Goal: Task Accomplishment & Management: Manage account settings

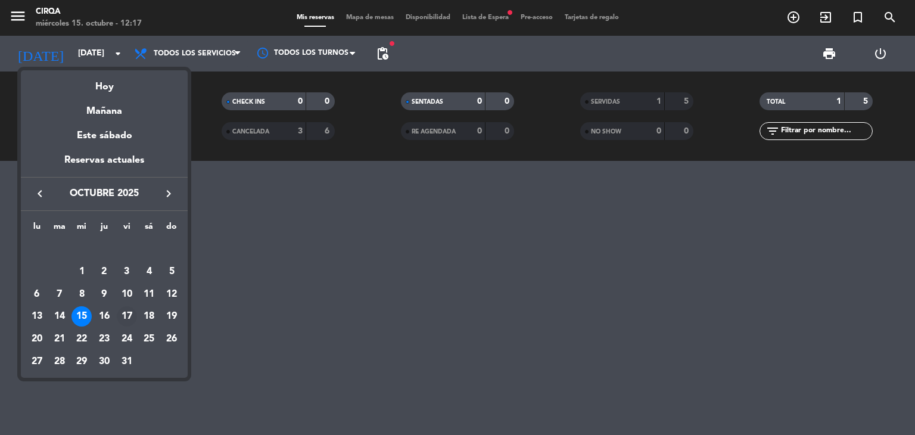
click at [118, 311] on div "17" at bounding box center [127, 316] width 20 height 20
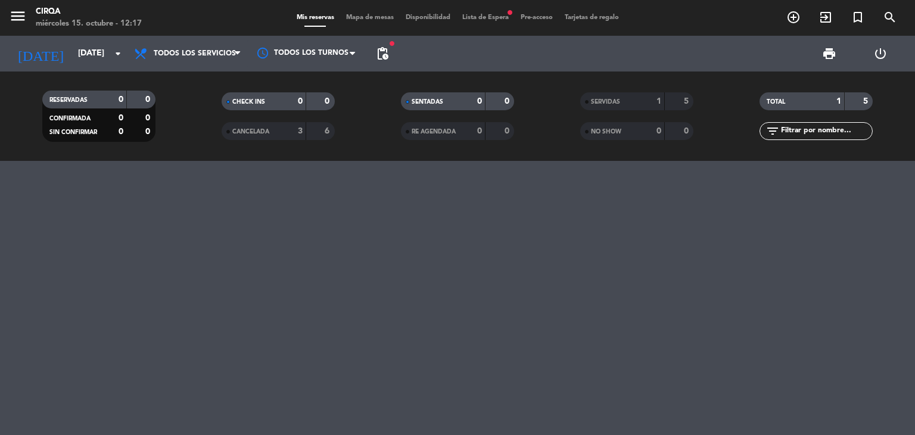
type input "[DATE]"
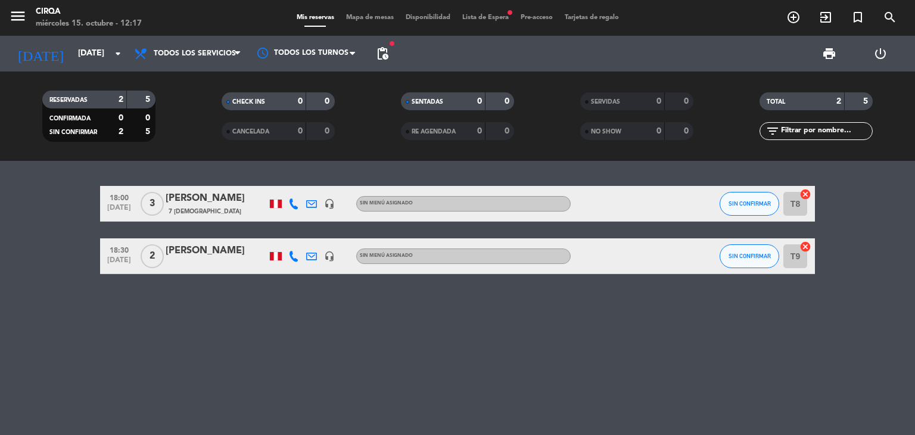
drag, startPoint x: 715, startPoint y: 195, endPoint x: 725, endPoint y: 200, distance: 11.5
click at [720, 199] on div "18:00 [DATE] 3 [PERSON_NAME] 7 Visitas headset_mic Sin menú asignado SIN CONFIR…" at bounding box center [457, 204] width 715 height 36
click at [731, 202] on span "SIN CONFIRMAR" at bounding box center [749, 203] width 42 height 7
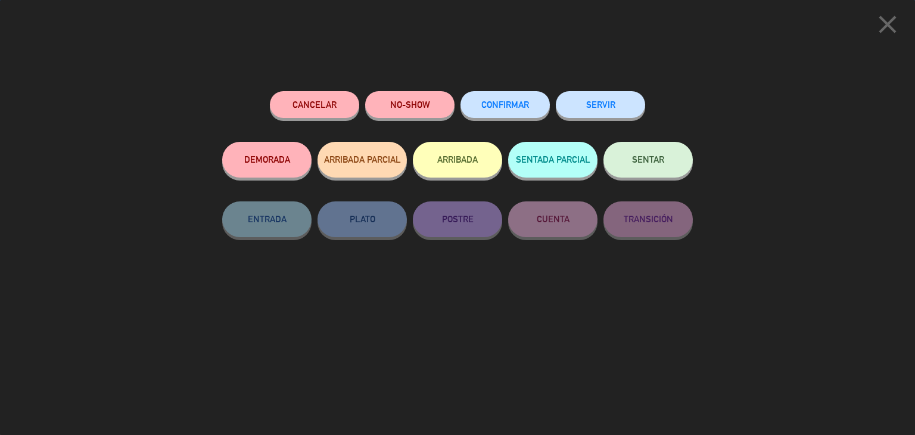
click at [524, 115] on button "CONFIRMAR" at bounding box center [504, 104] width 89 height 27
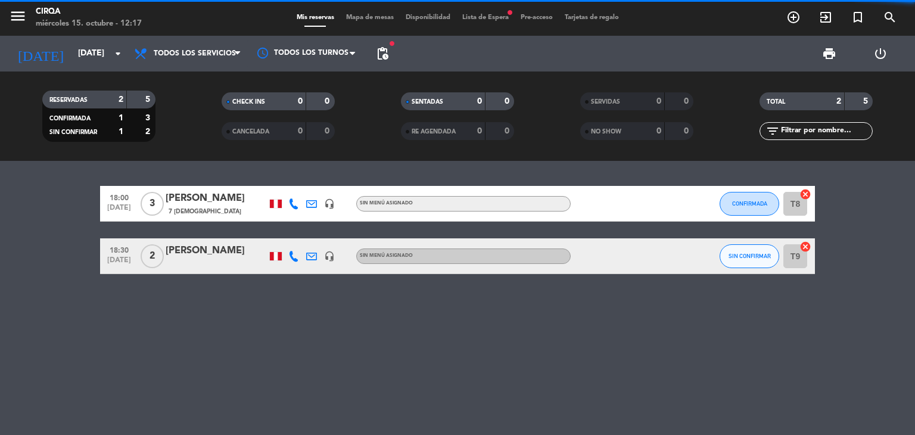
click at [186, 201] on div "[PERSON_NAME]" at bounding box center [216, 198] width 101 height 15
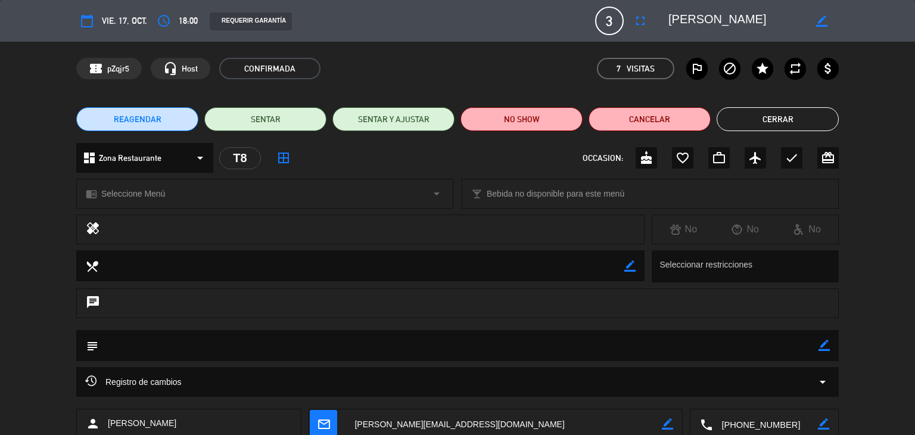
click at [824, 335] on div "border_color" at bounding box center [823, 345] width 11 height 31
click at [823, 336] on div "border_color" at bounding box center [823, 345] width 11 height 31
click at [826, 348] on icon "border_color" at bounding box center [823, 344] width 11 height 11
click at [723, 358] on textarea at bounding box center [458, 345] width 720 height 30
paste textarea "“feliz cumple querida YAQUI”"
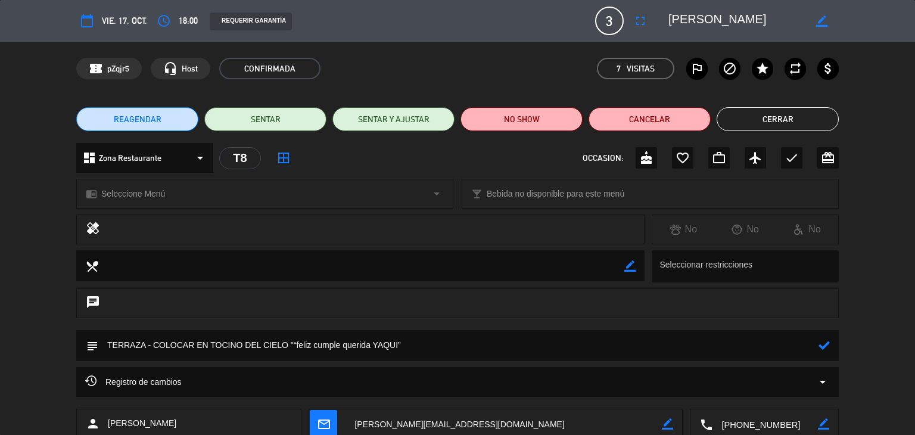
type textarea "TERRAZA - COLOCAR EN TOCINO DEL CIELO "“feliz cumple querida YAQUI”"
click at [824, 351] on div at bounding box center [823, 345] width 11 height 31
click at [823, 353] on div at bounding box center [823, 345] width 11 height 31
click at [824, 347] on icon at bounding box center [823, 344] width 11 height 11
click at [765, 117] on button "Cerrar" at bounding box center [777, 119] width 122 height 24
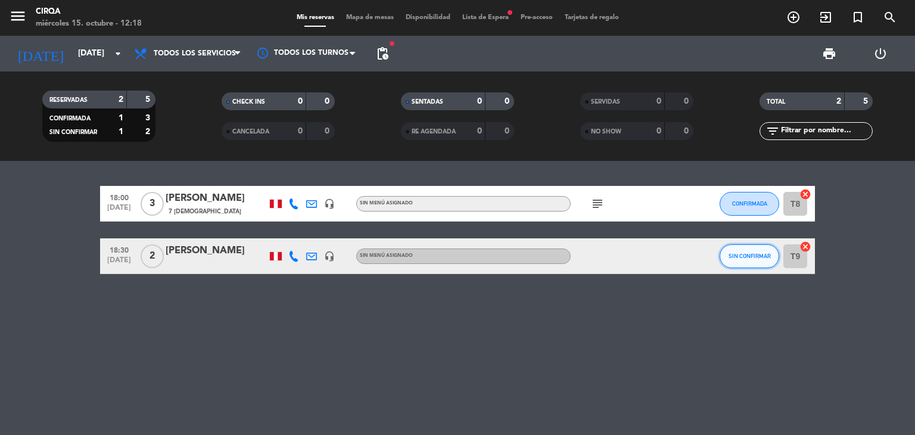
click at [735, 252] on span "SIN CONFIRMAR" at bounding box center [749, 255] width 42 height 7
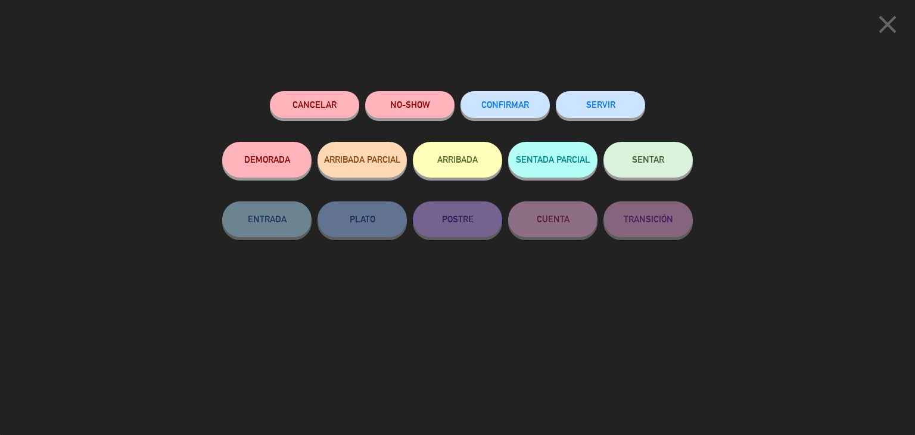
drag, startPoint x: 481, startPoint y: 105, endPoint x: 507, endPoint y: 405, distance: 301.8
click at [482, 105] on span "CONFIRMAR" at bounding box center [505, 104] width 48 height 10
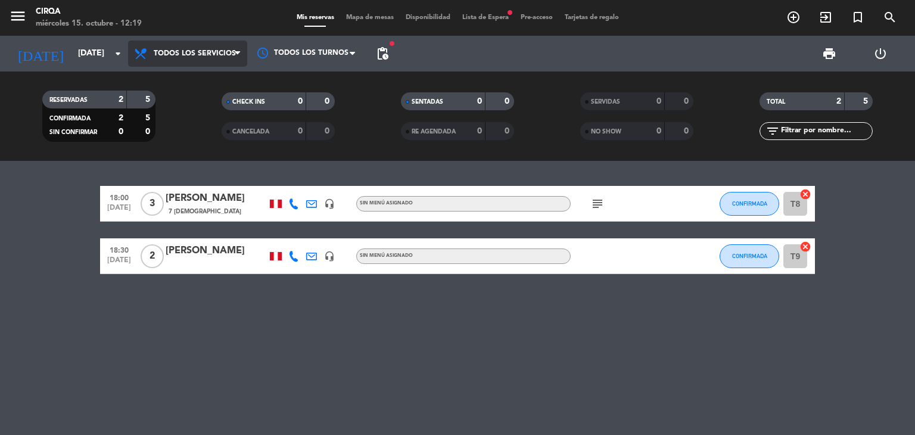
drag, startPoint x: 171, startPoint y: 58, endPoint x: 138, endPoint y: 57, distance: 33.3
click at [171, 58] on span "Todos los servicios" at bounding box center [187, 53] width 119 height 26
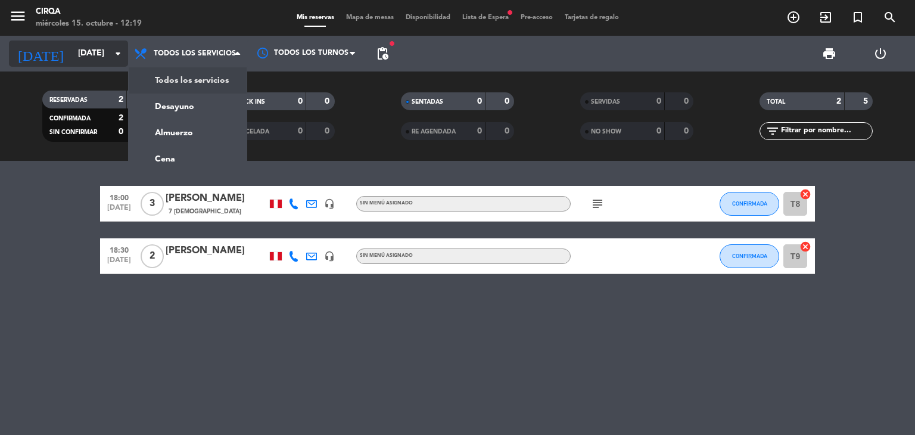
click at [117, 51] on icon "arrow_drop_down" at bounding box center [118, 53] width 14 height 14
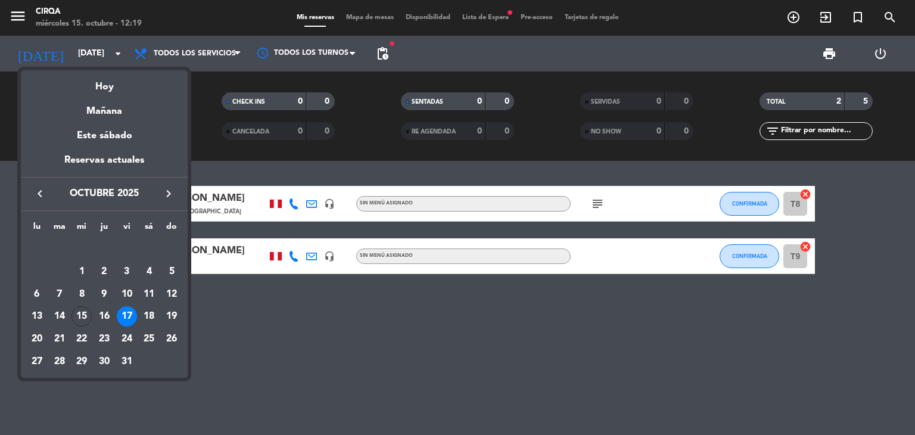
click at [107, 82] on div "Hoy" at bounding box center [104, 82] width 167 height 24
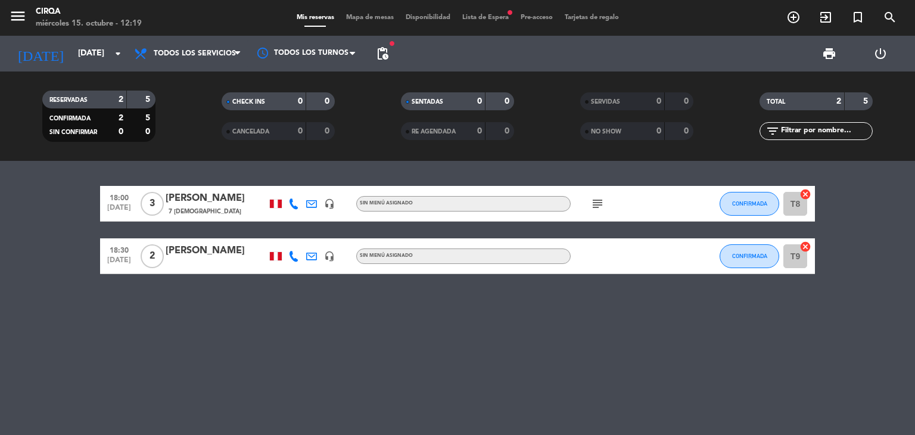
type input "[DATE]"
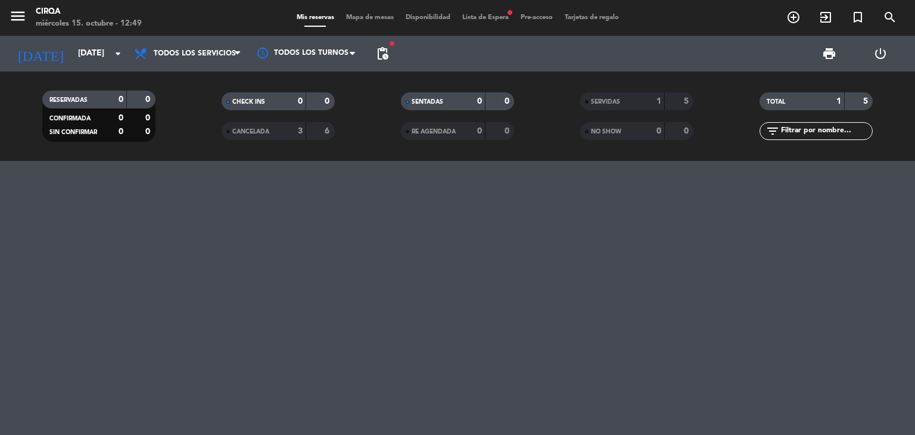
click at [111, 68] on div "[DATE] [DATE] arrow_drop_down" at bounding box center [68, 54] width 119 height 36
click at [110, 63] on input "[DATE]" at bounding box center [128, 53] width 113 height 21
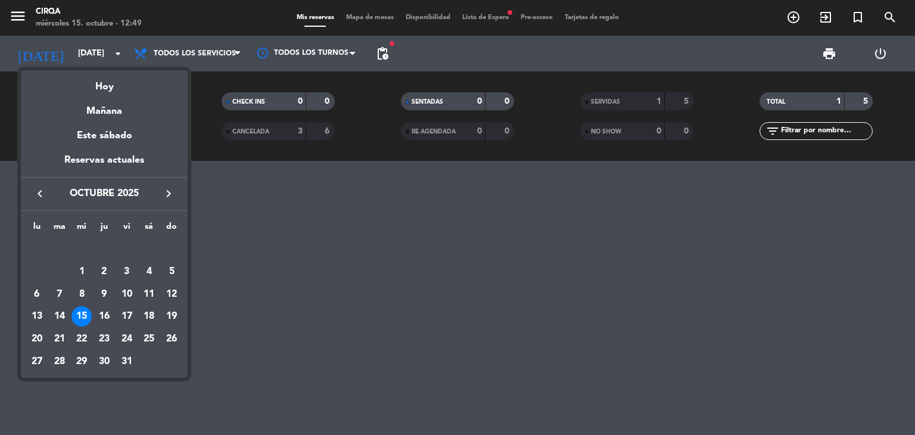
click at [80, 315] on div "15" at bounding box center [81, 316] width 20 height 20
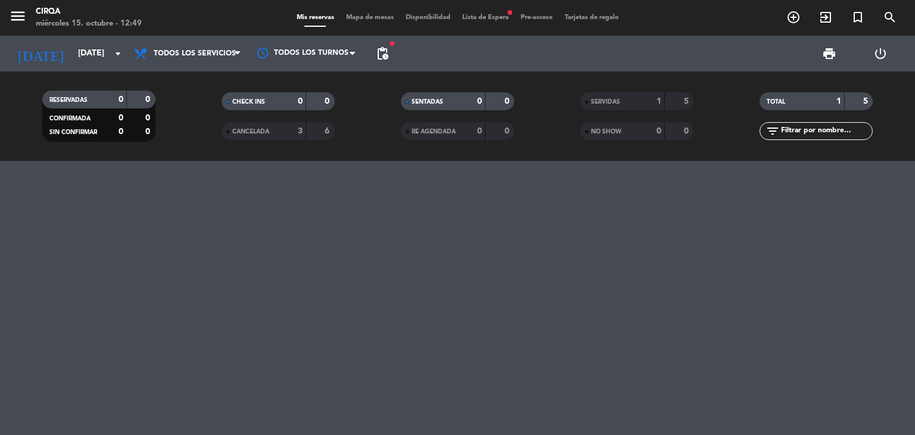
click at [626, 98] on div "SERVIDAS" at bounding box center [610, 102] width 55 height 14
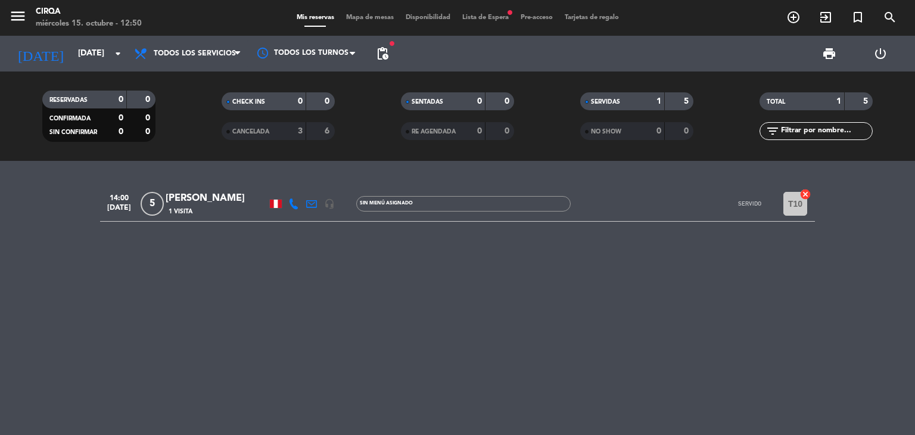
click at [257, 207] on div "1 Visita" at bounding box center [216, 211] width 101 height 10
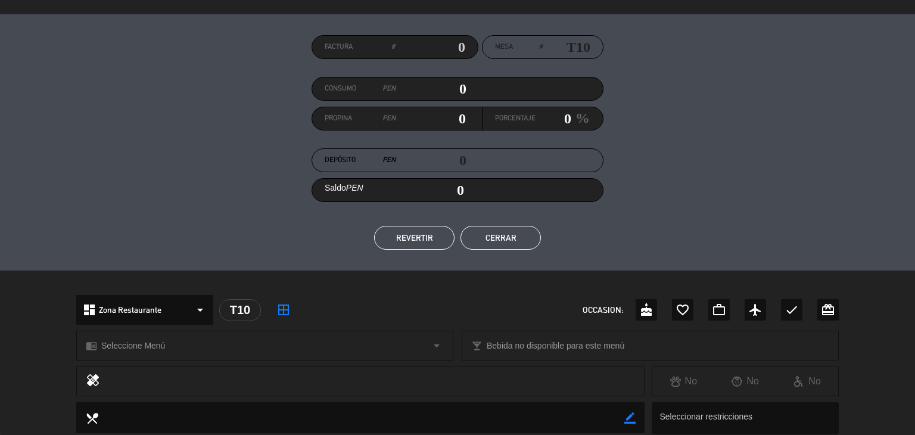
scroll to position [238, 0]
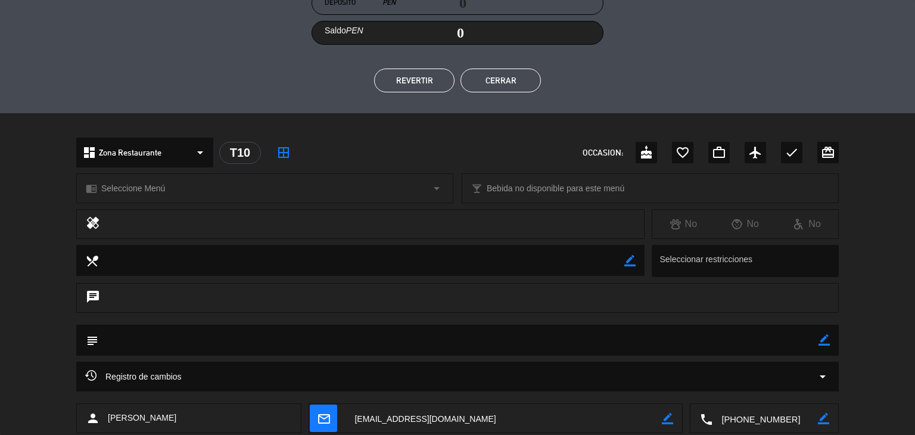
click at [748, 420] on textarea at bounding box center [764, 419] width 105 height 30
click at [748, 393] on span "Click para copiar" at bounding box center [750, 389] width 63 height 13
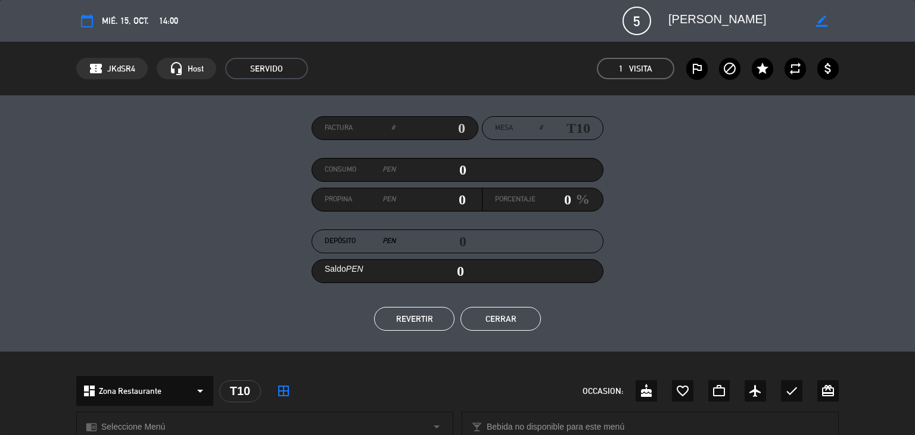
click at [528, 329] on button "Cerrar" at bounding box center [500, 319] width 80 height 24
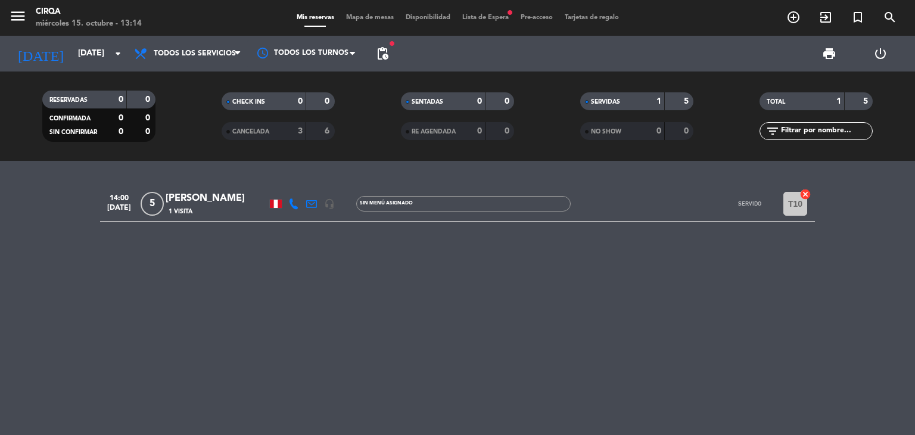
click at [224, 213] on div "1 Visita" at bounding box center [216, 211] width 101 height 10
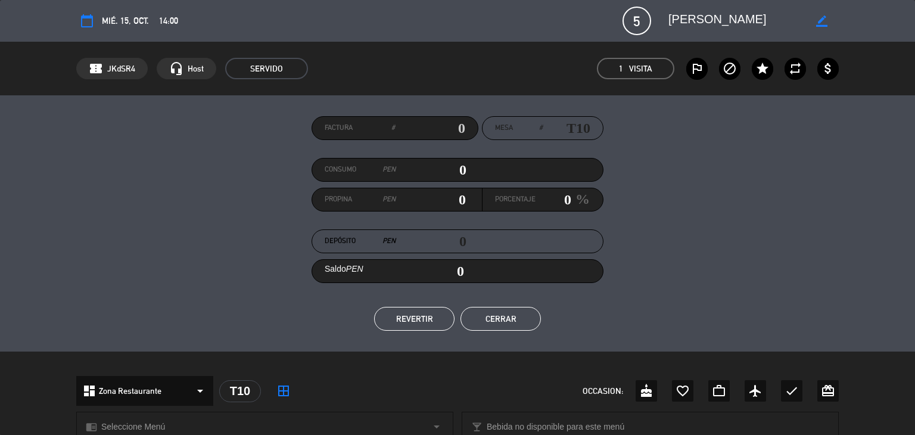
click at [391, 316] on button "REVERTIR" at bounding box center [414, 319] width 80 height 24
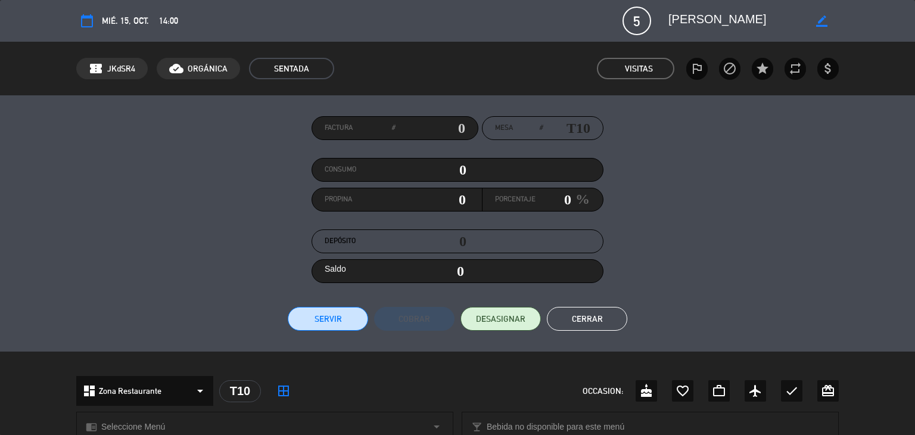
click at [582, 326] on button "Cerrar" at bounding box center [587, 319] width 80 height 24
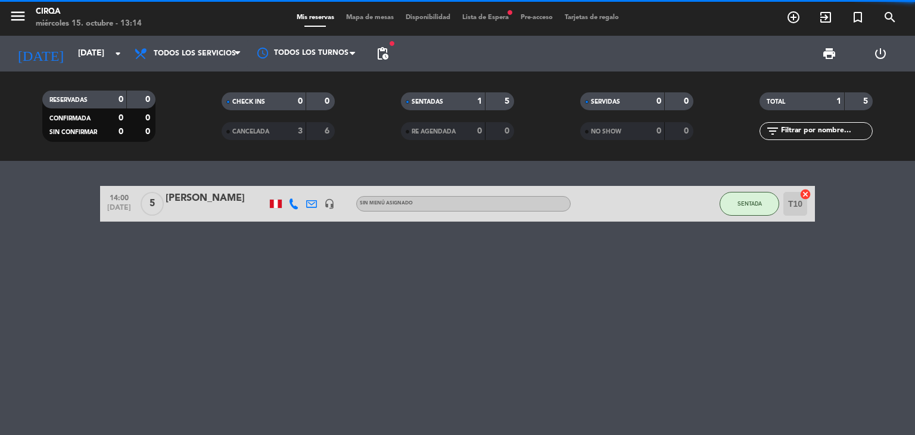
click at [224, 201] on div "[PERSON_NAME]" at bounding box center [216, 198] width 101 height 15
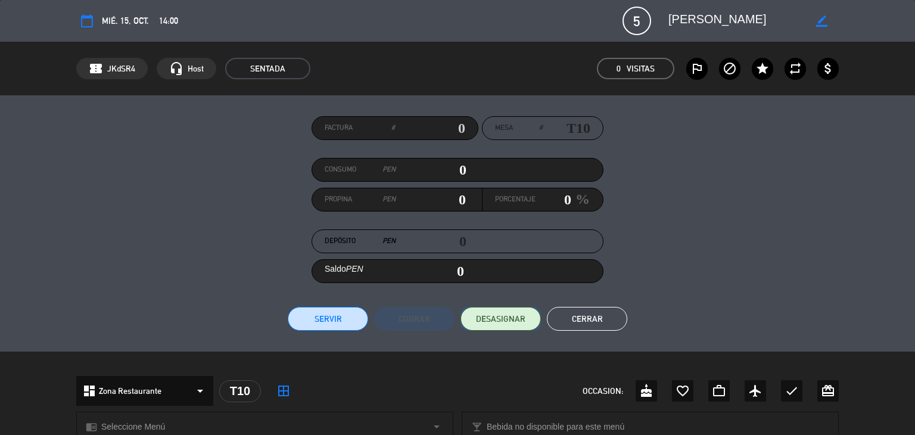
click at [491, 321] on span "DESASIGNAR" at bounding box center [500, 319] width 49 height 13
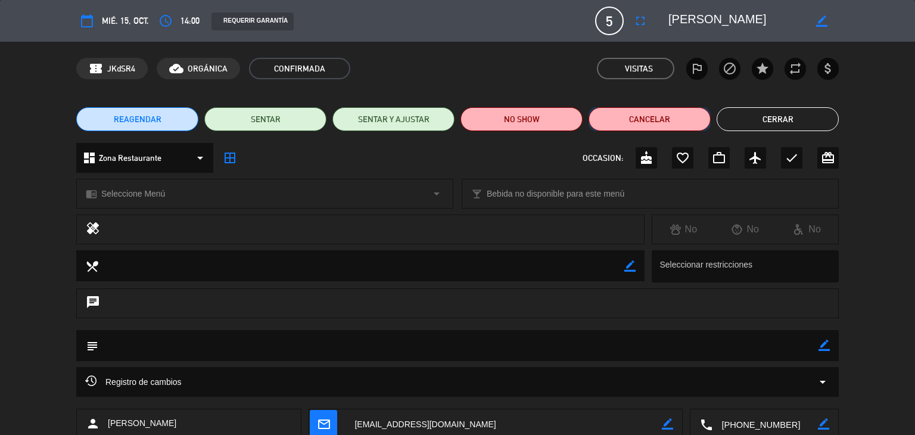
click at [635, 122] on button "Cancelar" at bounding box center [649, 119] width 122 height 24
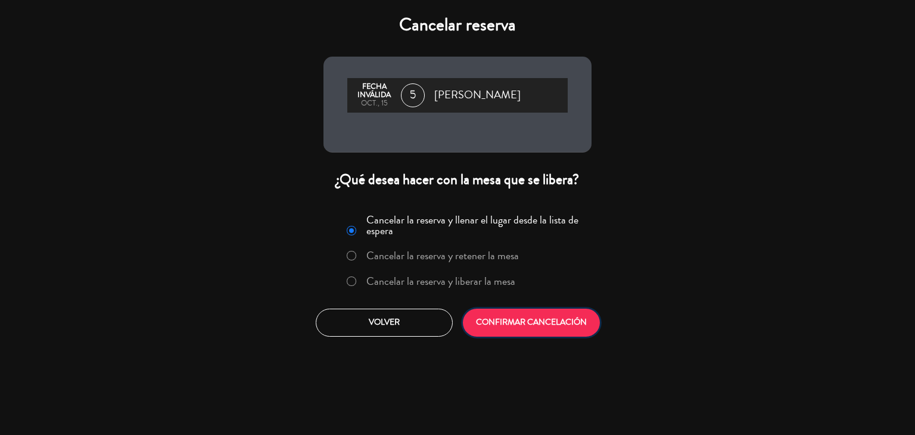
click at [546, 333] on button "CONFIRMAR CANCELACIÓN" at bounding box center [531, 322] width 137 height 28
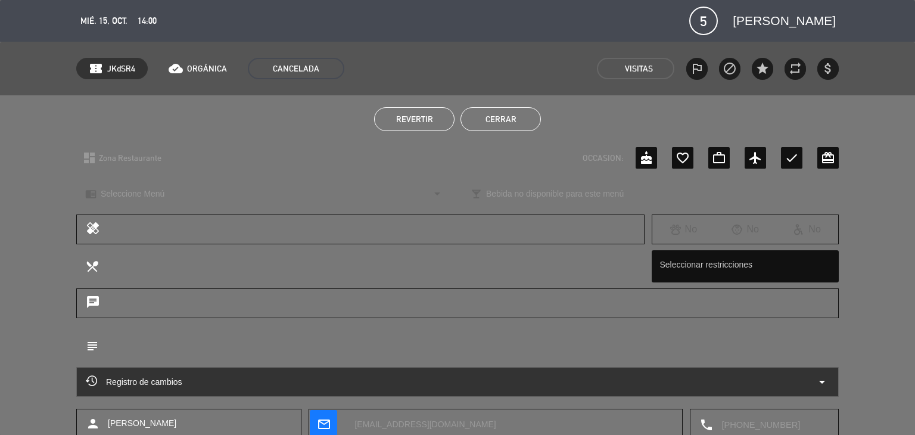
drag, startPoint x: 511, startPoint y: 132, endPoint x: 511, endPoint y: 124, distance: 8.4
click at [511, 132] on div "Revertir Cerrar" at bounding box center [457, 119] width 915 height 48
click at [511, 121] on button "Cerrar" at bounding box center [500, 119] width 80 height 24
